Goal: Information Seeking & Learning: Learn about a topic

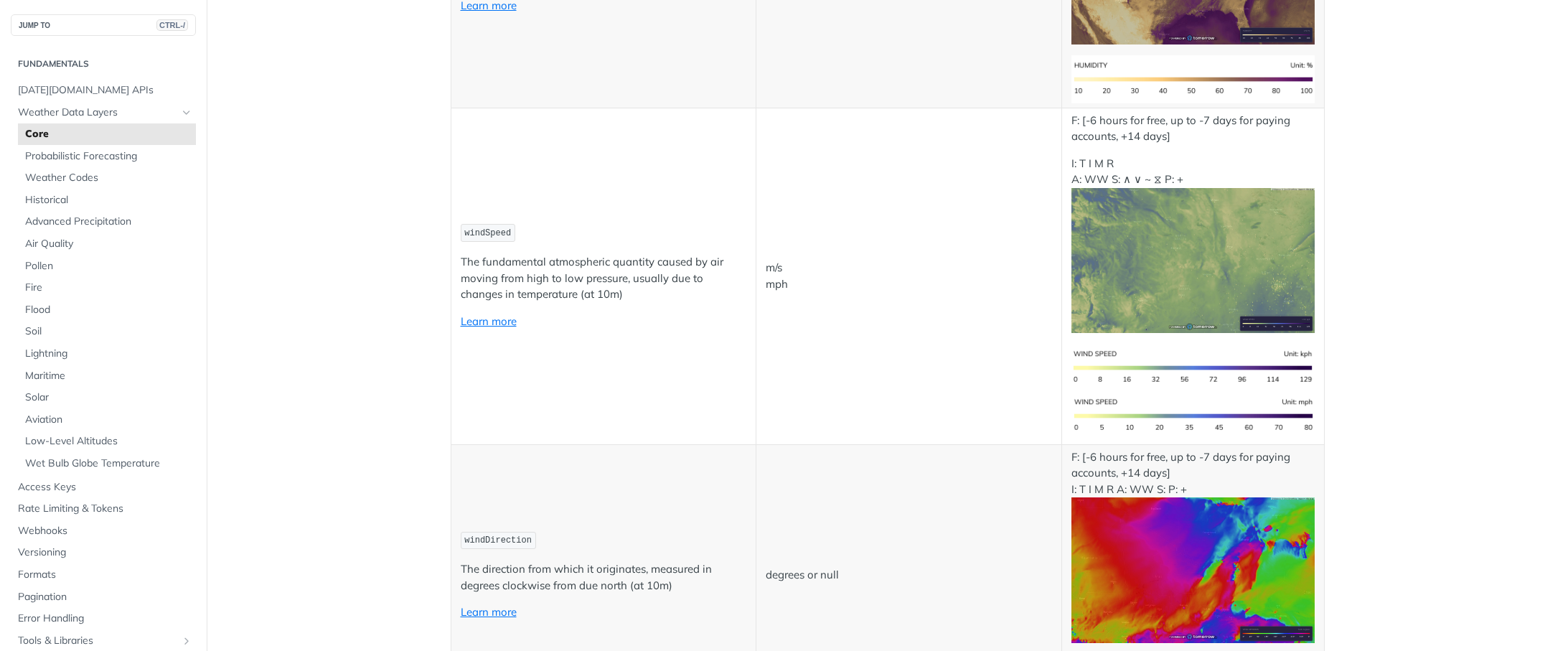
scroll to position [1291, 0]
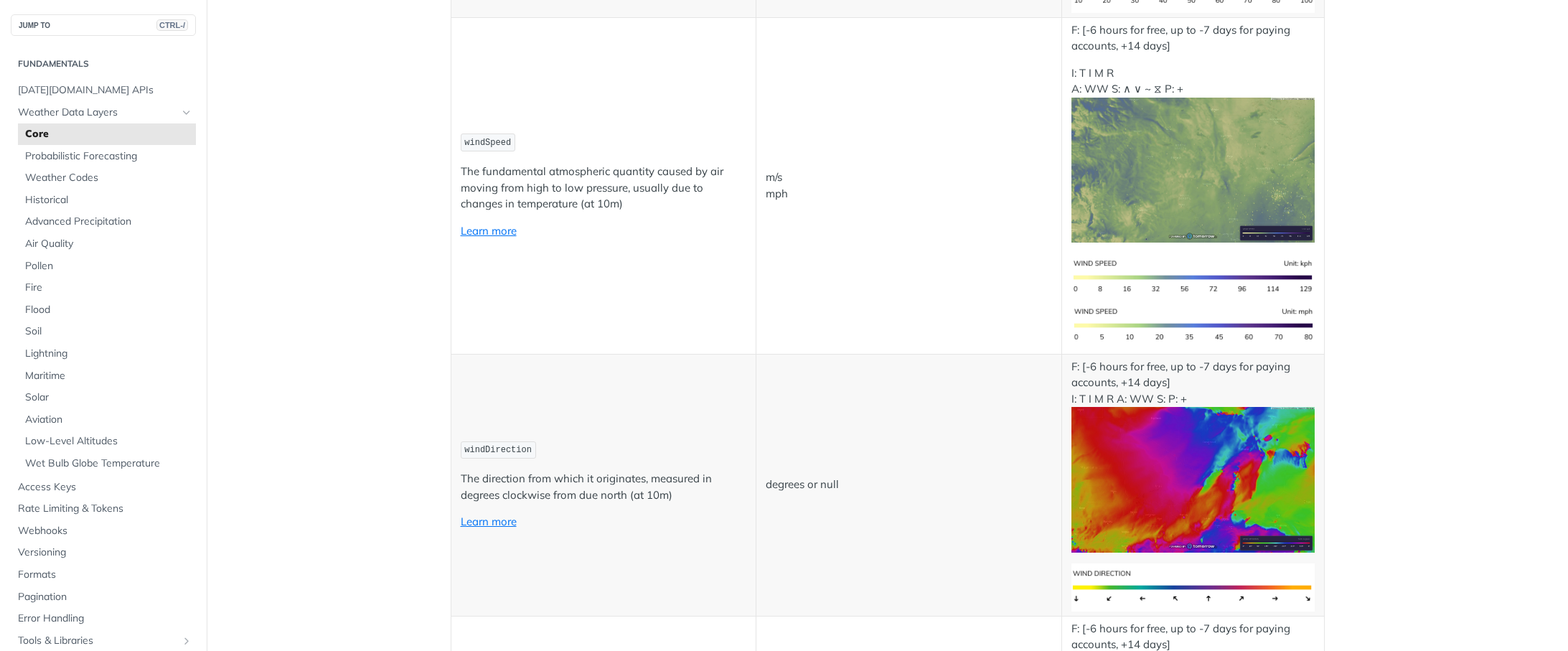
click at [1186, 179] on img "Expand image" at bounding box center [1193, 170] width 243 height 146
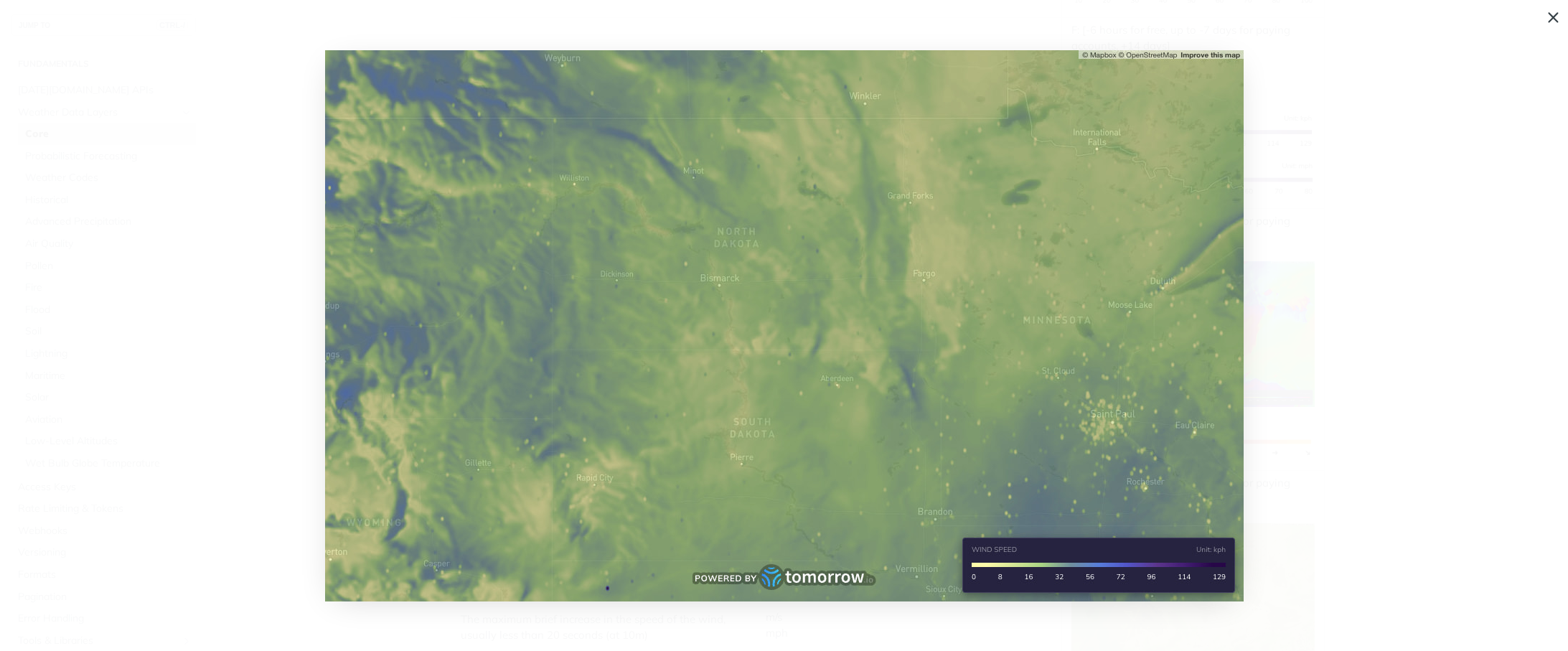
click at [608, 448] on img "Collapse image" at bounding box center [784, 325] width 919 height 551
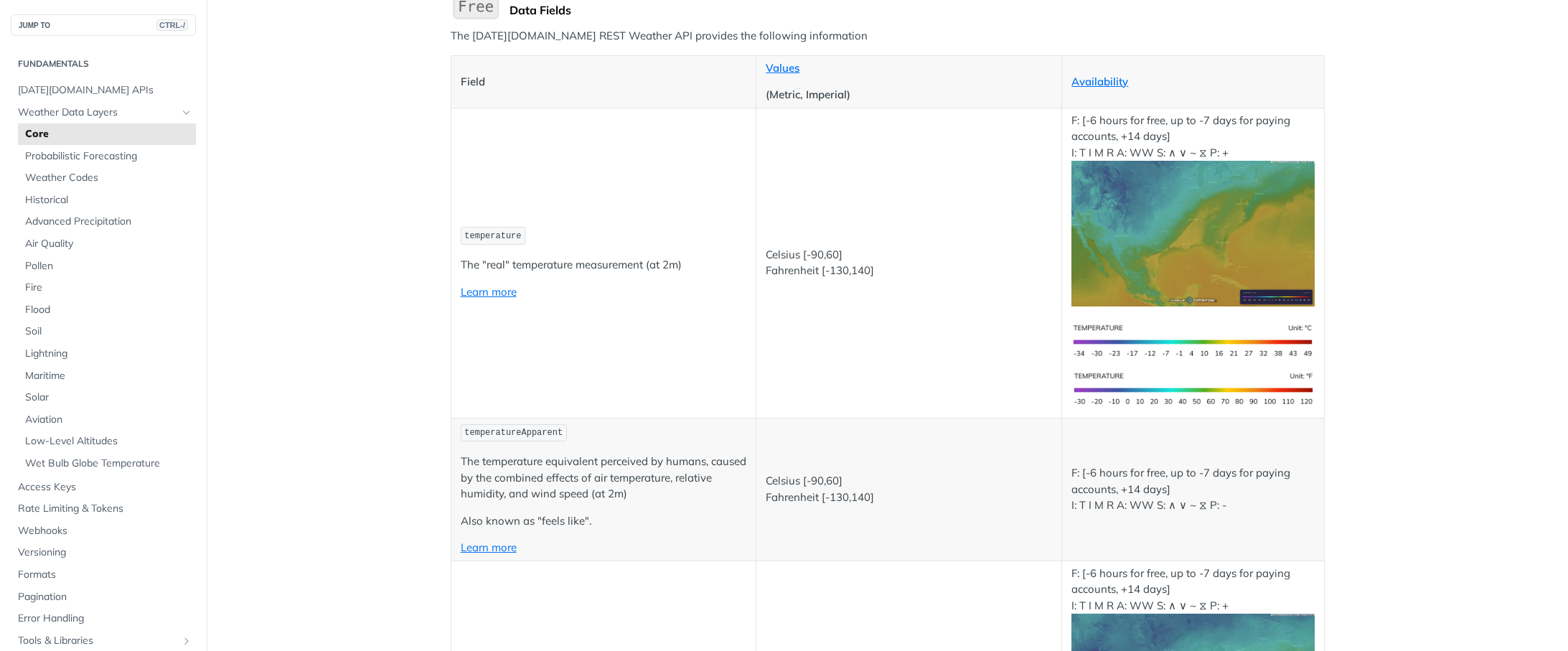
scroll to position [0, 0]
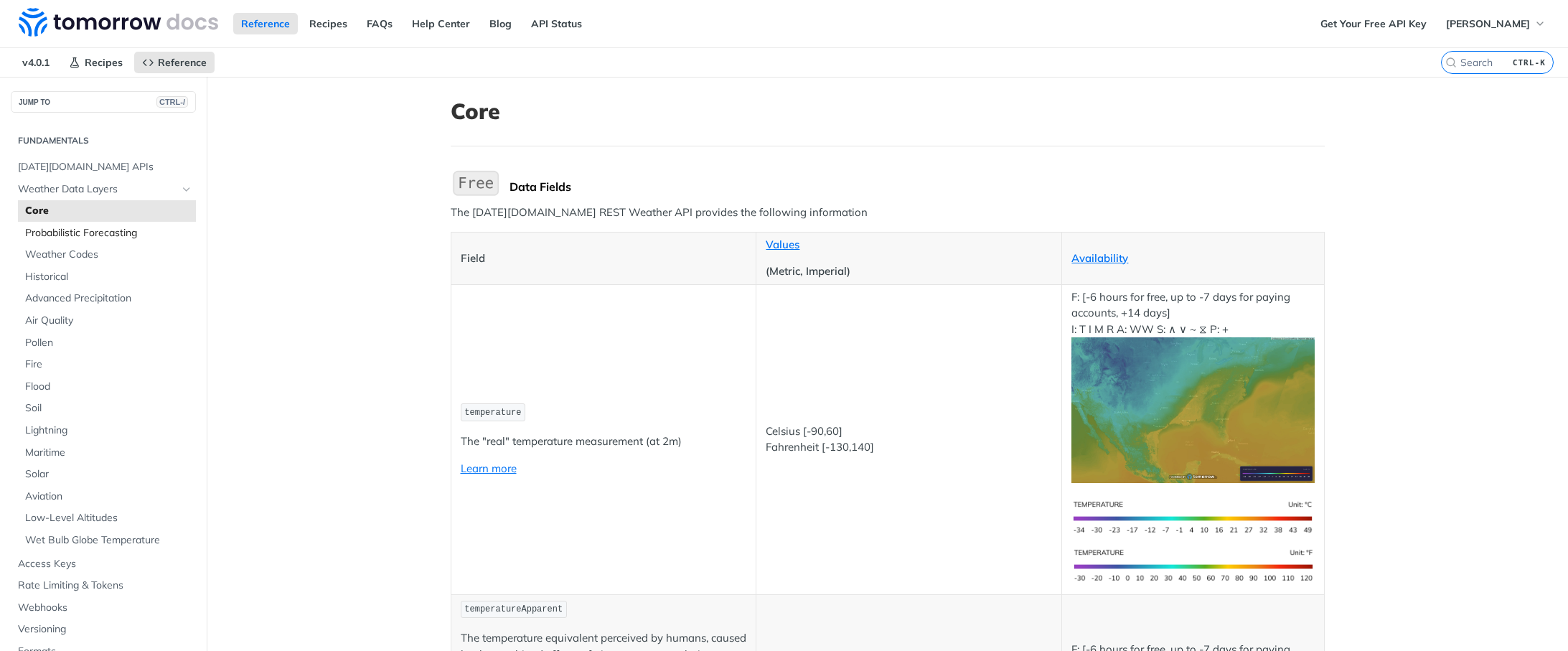
click at [106, 235] on span "Probabilistic Forecasting" at bounding box center [109, 233] width 167 height 15
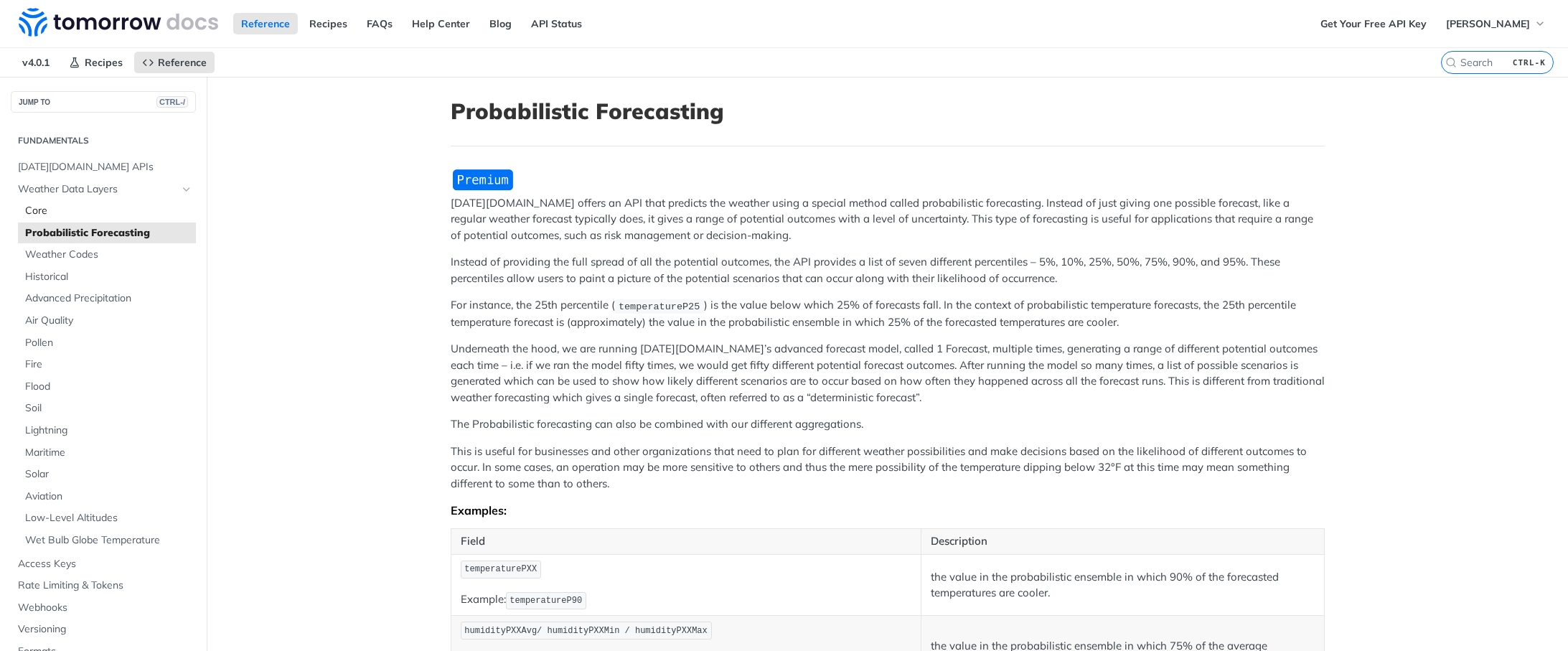
click at [28, 209] on span "Core" at bounding box center [109, 210] width 167 height 15
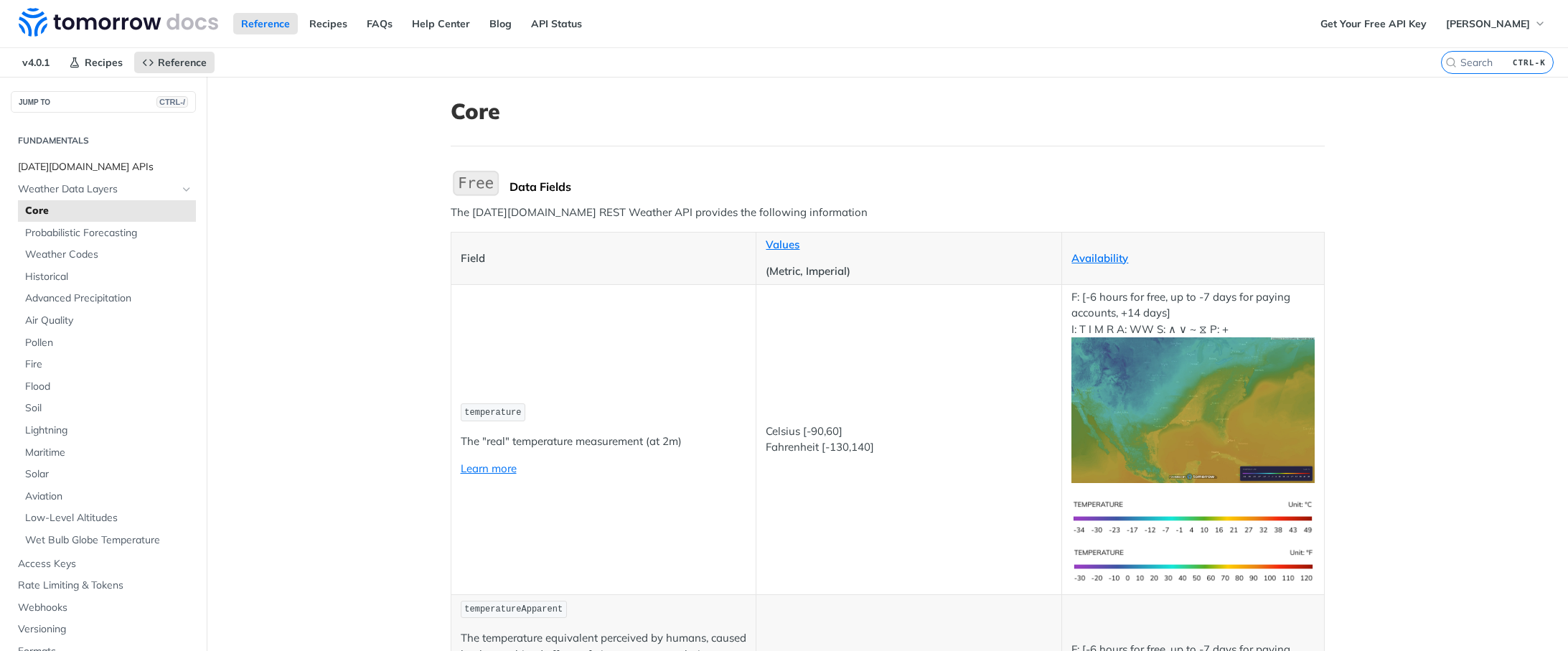
click at [87, 170] on span "[DATE][DOMAIN_NAME] APIs" at bounding box center [105, 166] width 174 height 15
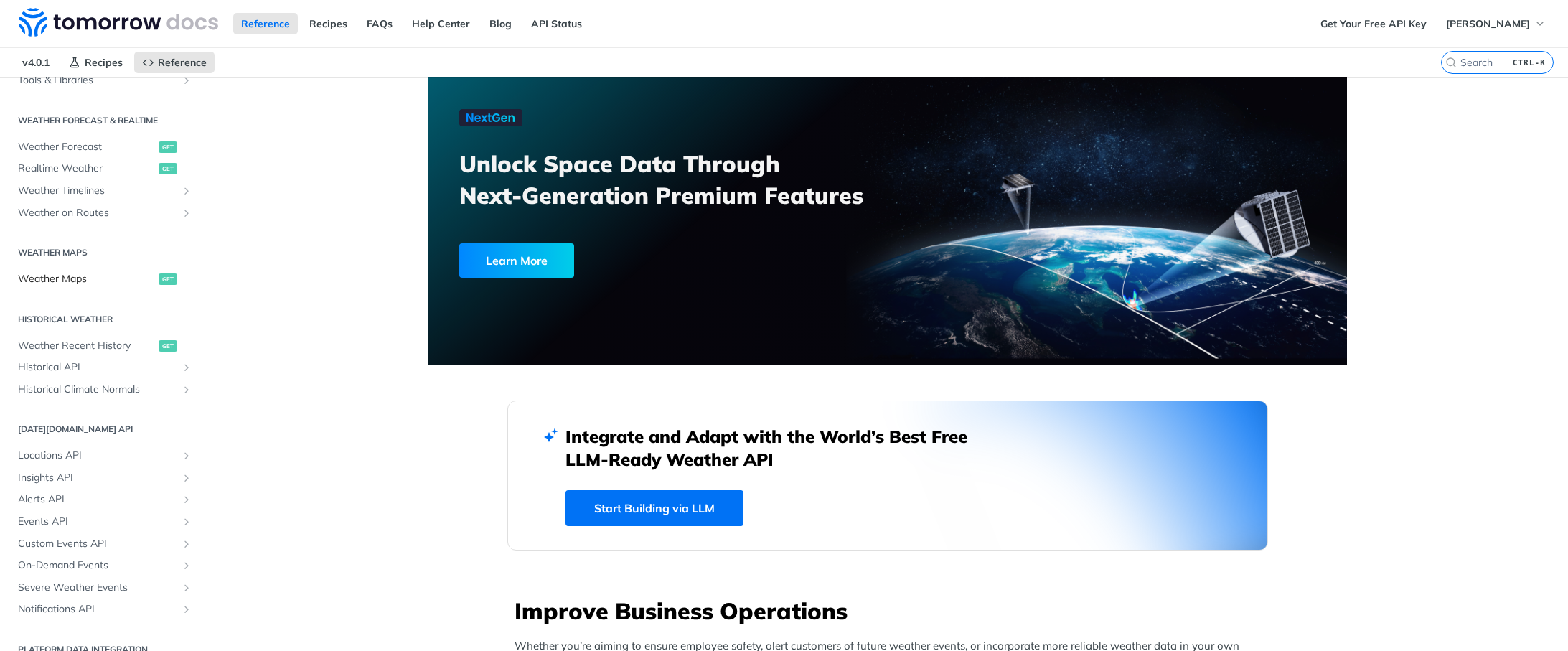
scroll to position [287, 0]
click at [79, 272] on span "Weather Maps" at bounding box center [86, 276] width 137 height 15
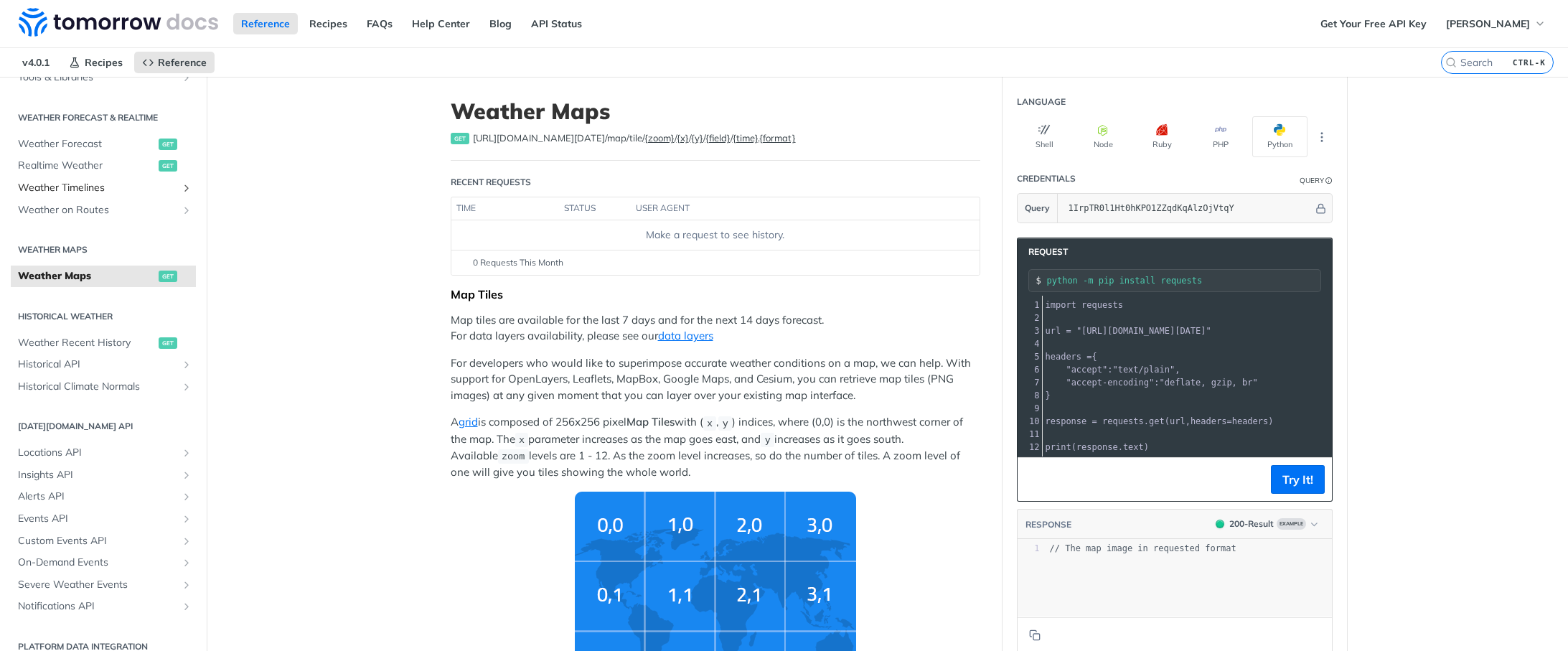
click at [82, 185] on span "Weather Timelines" at bounding box center [97, 188] width 160 height 15
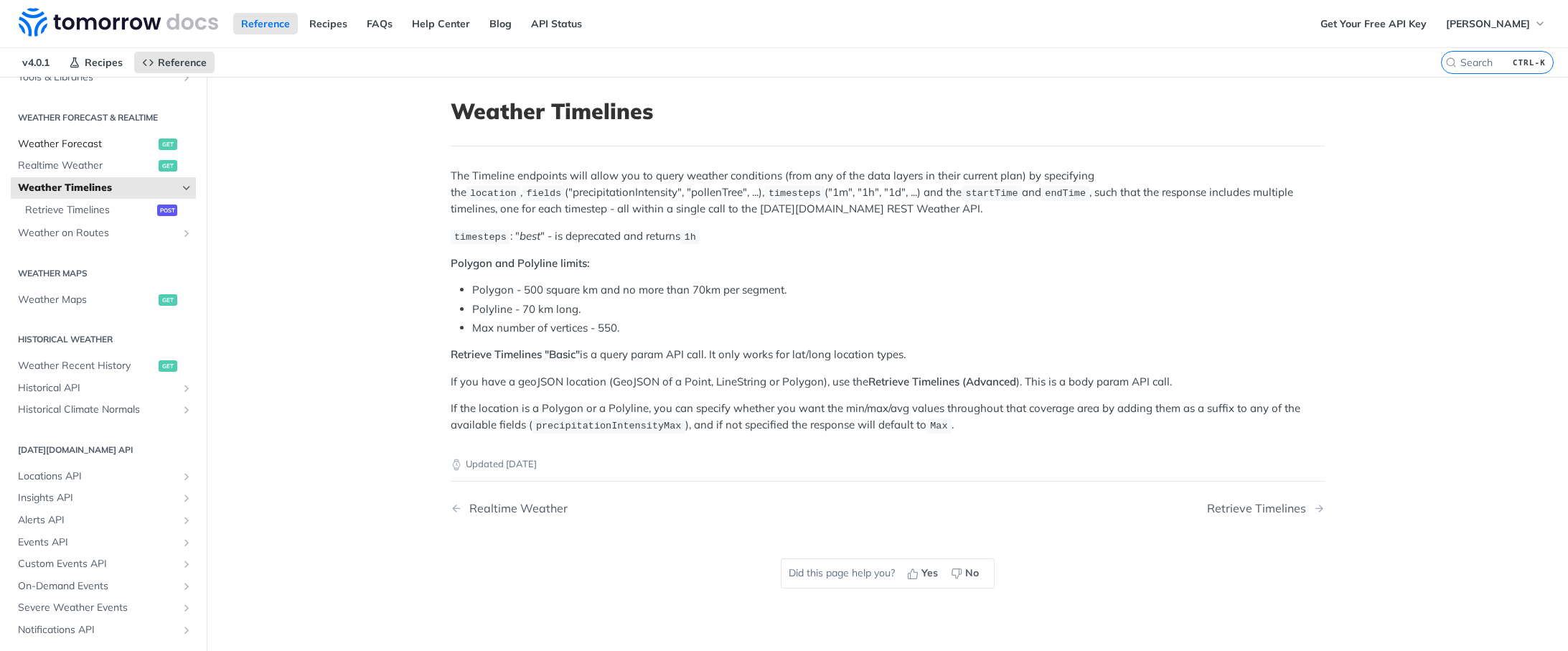
click at [108, 146] on span "Weather Forecast" at bounding box center [86, 144] width 137 height 15
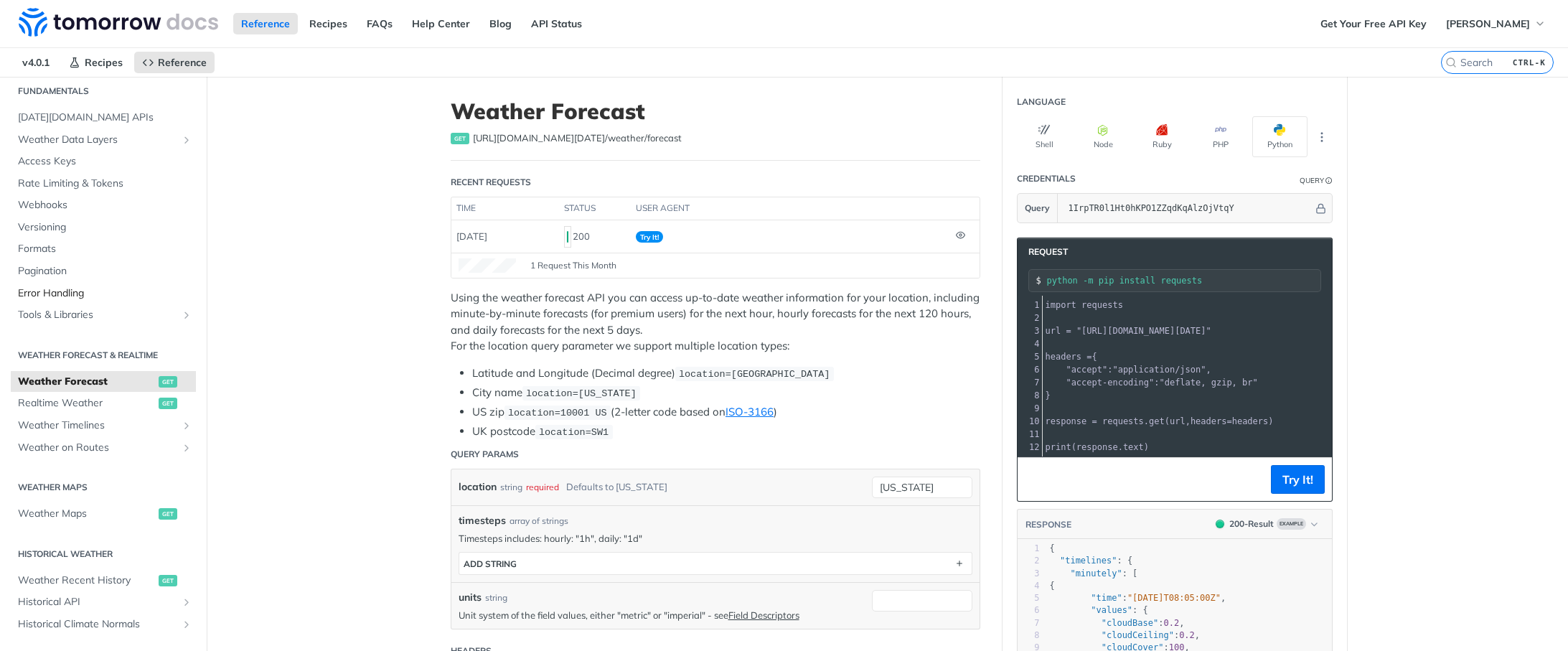
scroll to position [71, 0]
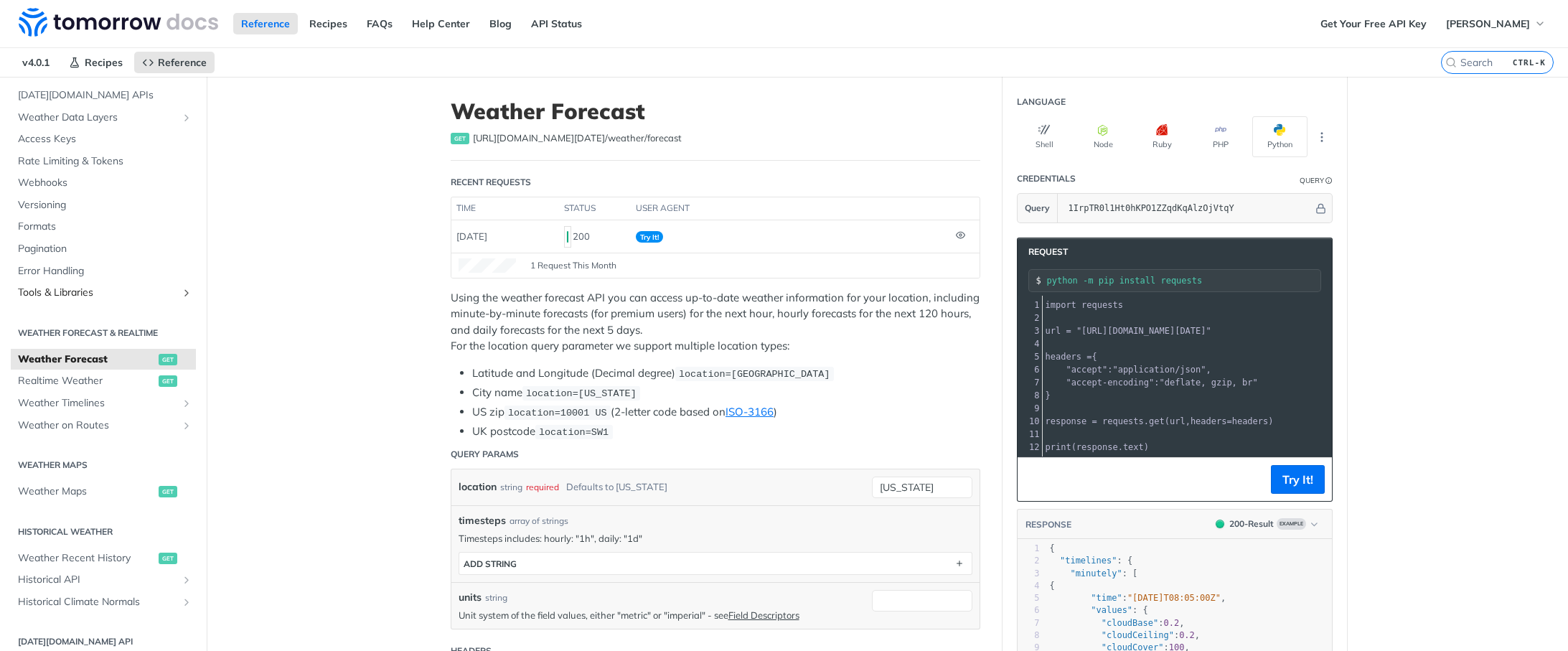
click at [87, 296] on span "Tools & Libraries" at bounding box center [97, 293] width 160 height 15
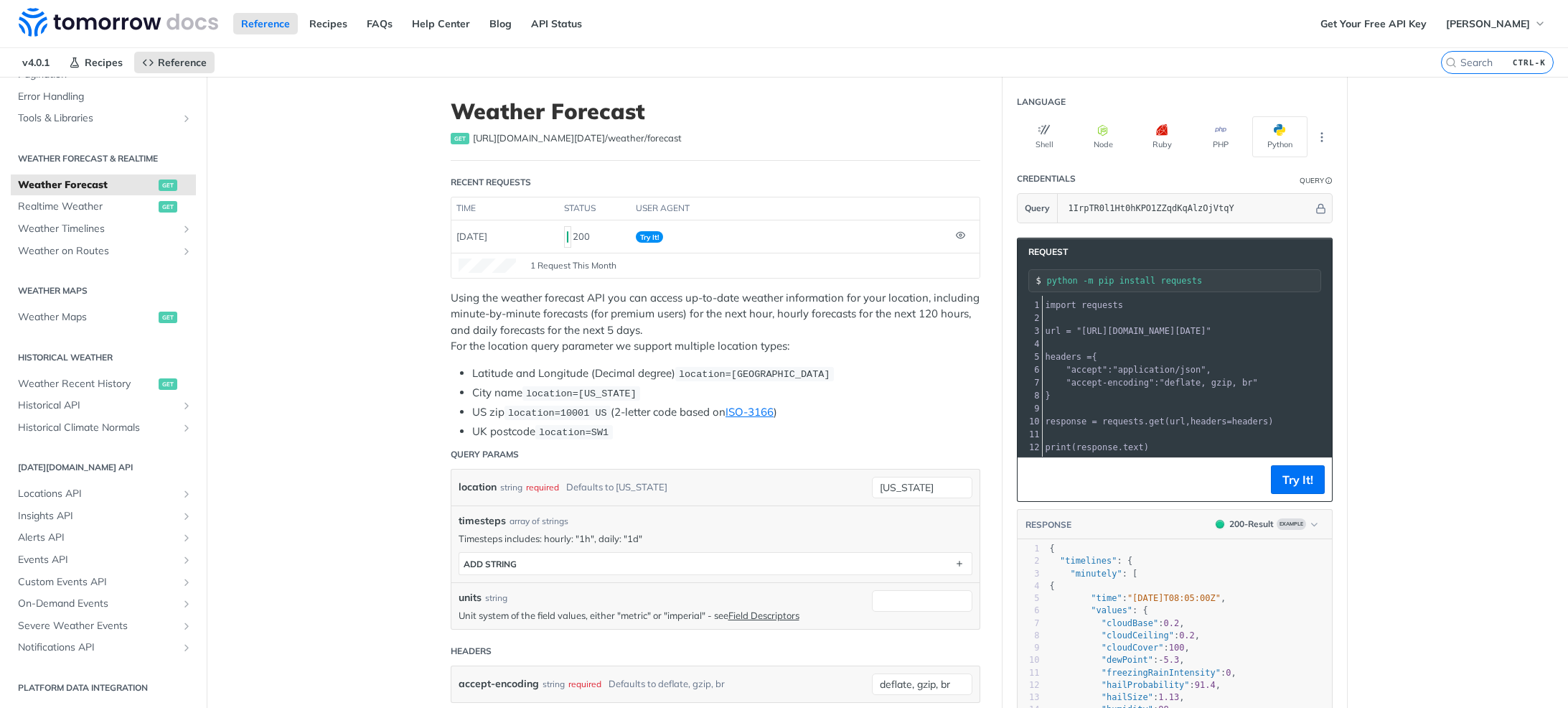
scroll to position [246, 0]
